Goal: Entertainment & Leisure: Consume media (video, audio)

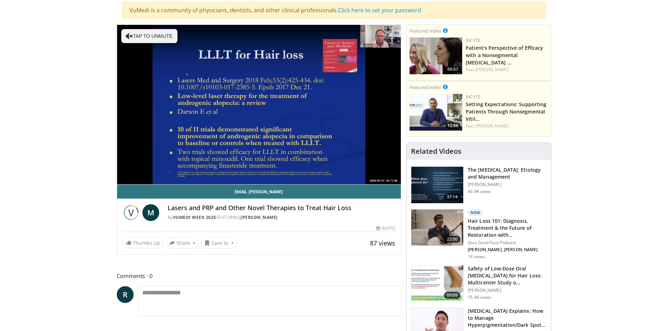
scroll to position [70, 0]
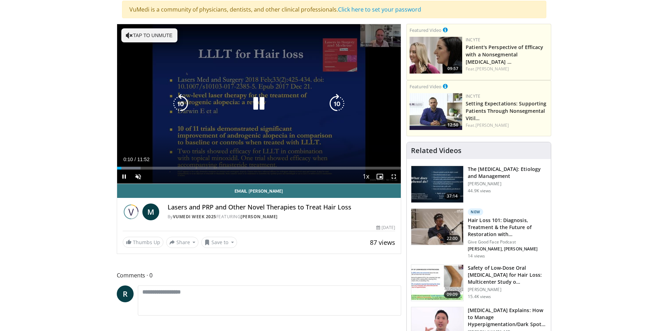
click at [156, 36] on button "Tap to unmute" at bounding box center [149, 35] width 56 height 14
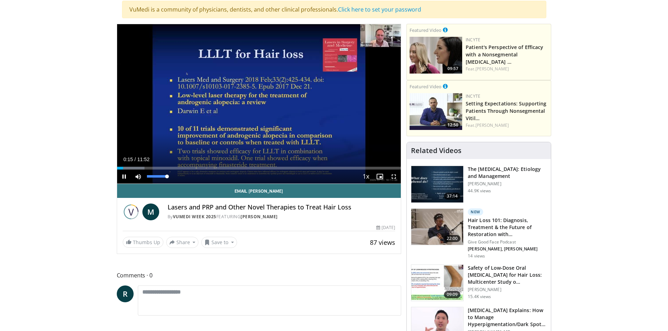
drag, startPoint x: 158, startPoint y: 177, endPoint x: 174, endPoint y: 177, distance: 15.8
click at [174, 177] on div "Mute 100%" at bounding box center [155, 177] width 49 height 14
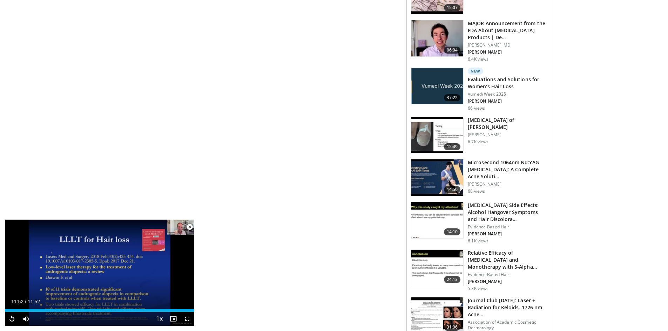
scroll to position [491, 0]
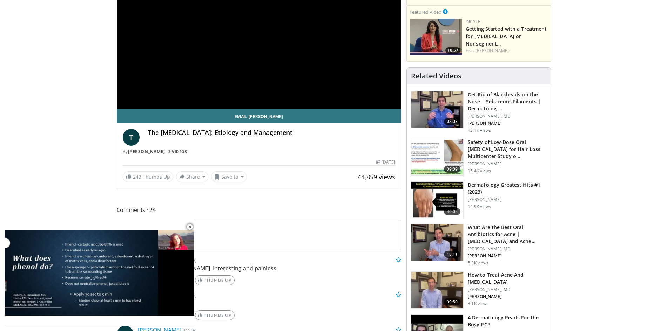
scroll to position [105, 0]
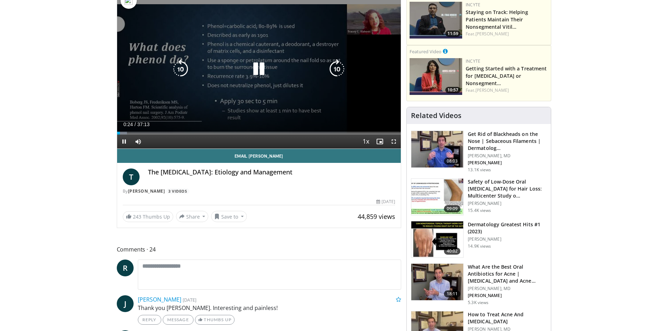
click at [268, 93] on div "10 seconds Tap to unmute" at bounding box center [259, 68] width 284 height 159
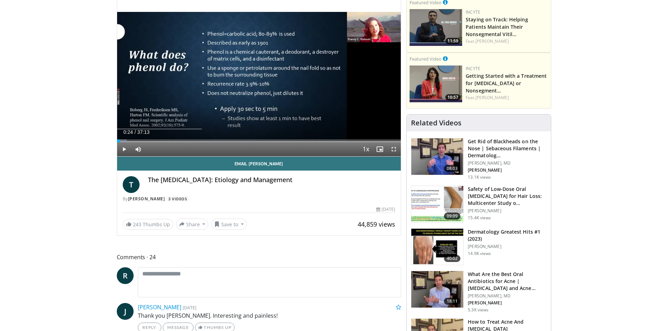
scroll to position [70, 0]
